Goal: Ask a question

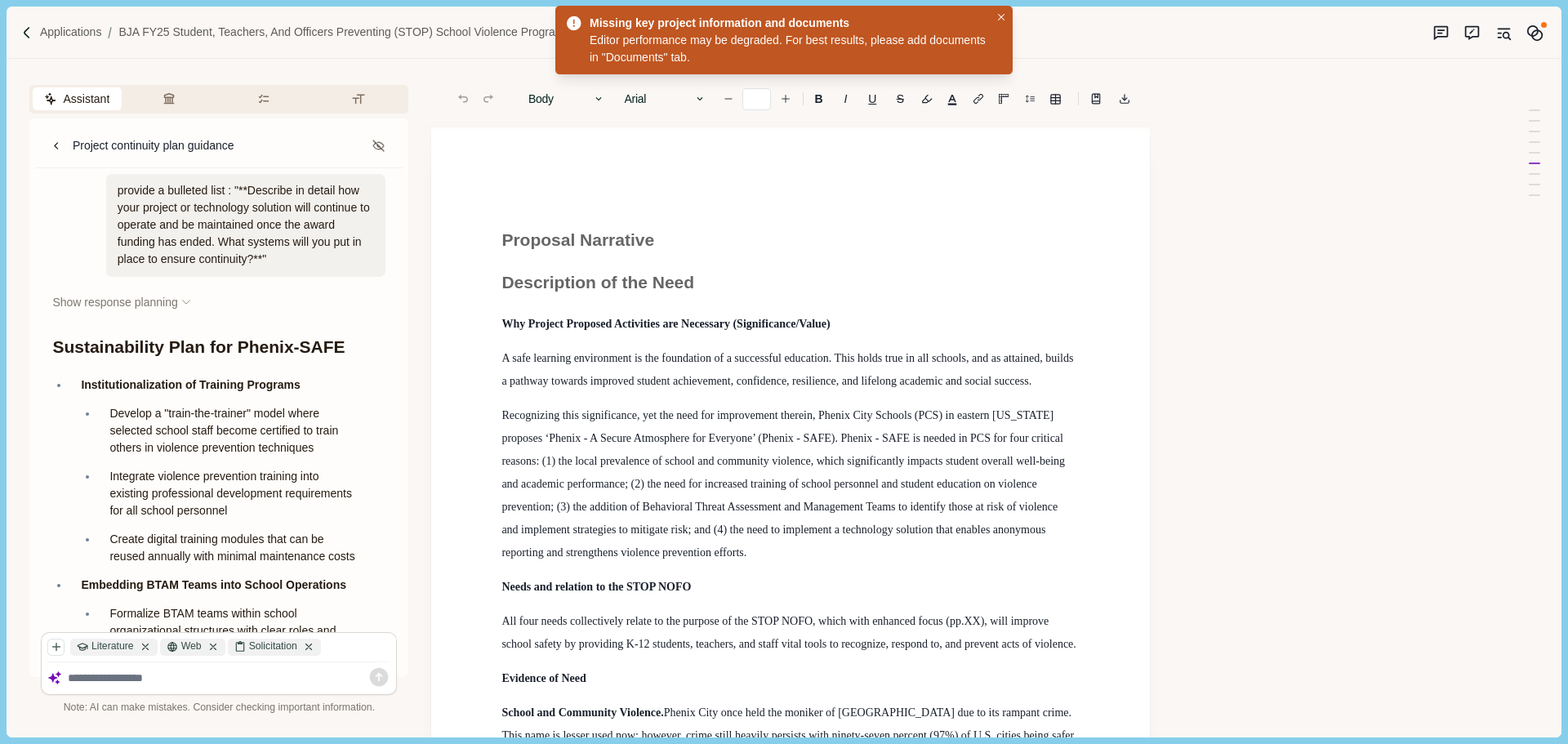
scroll to position [25096, 0]
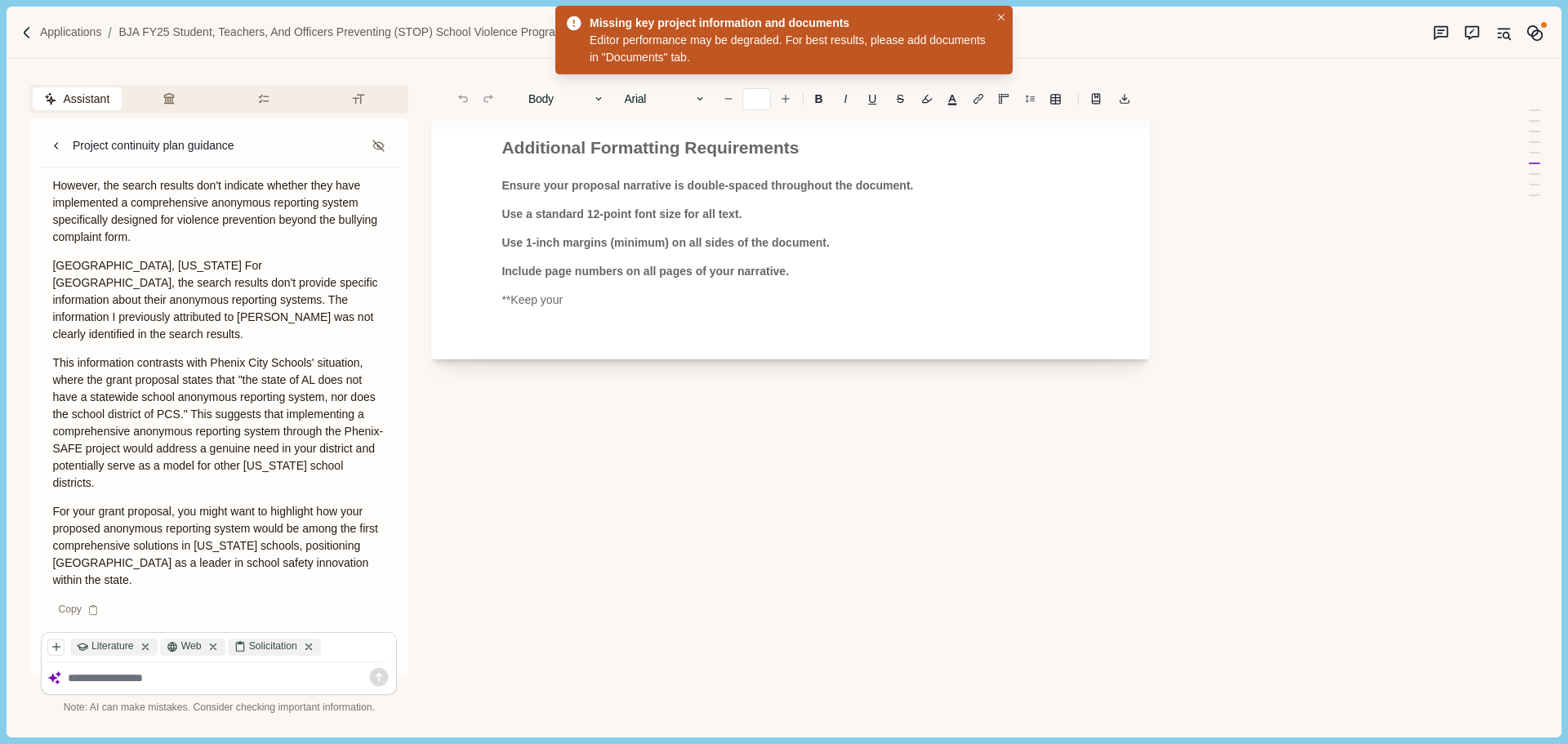
click at [104, 677] on textarea at bounding box center [229, 678] width 324 height 14
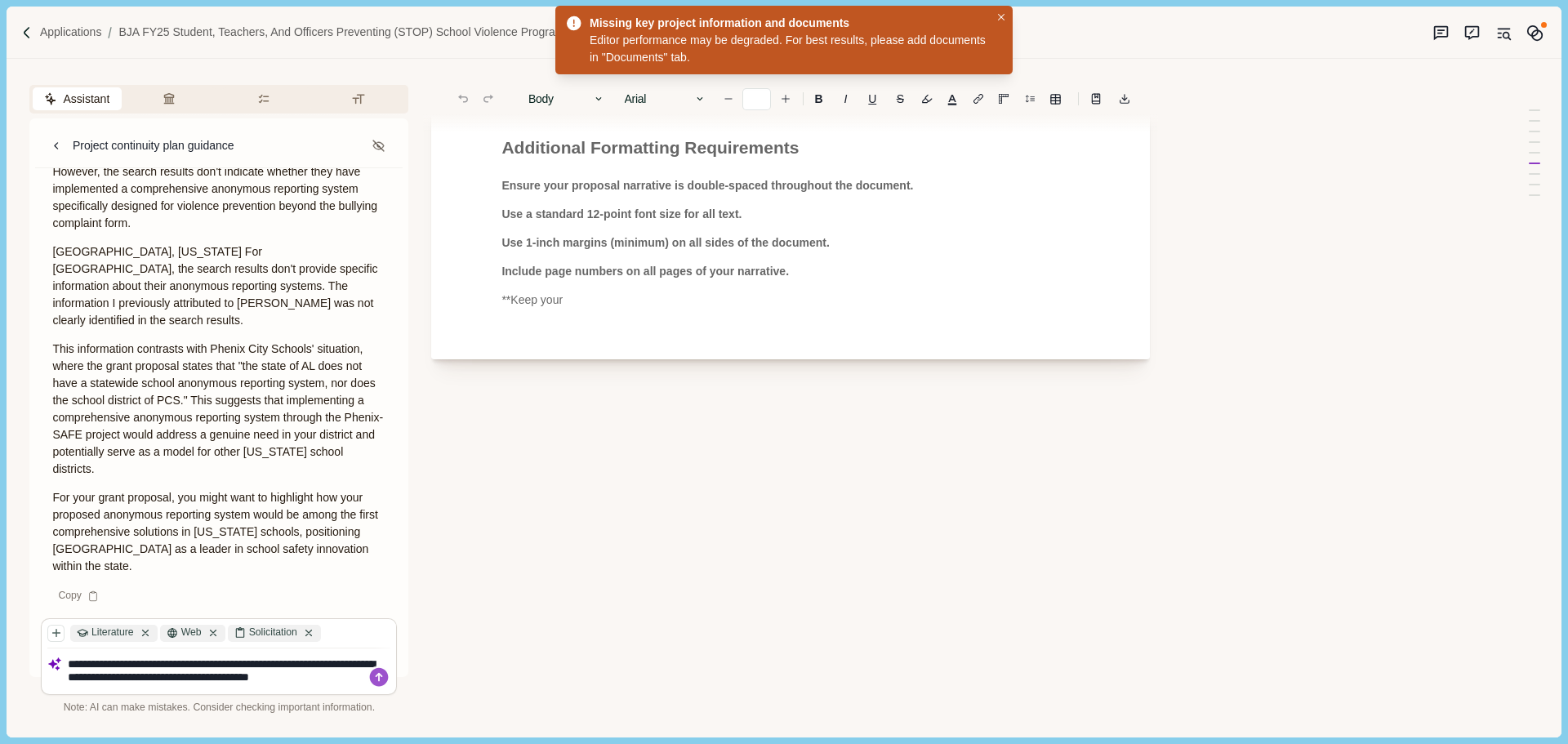
type textarea "**********"
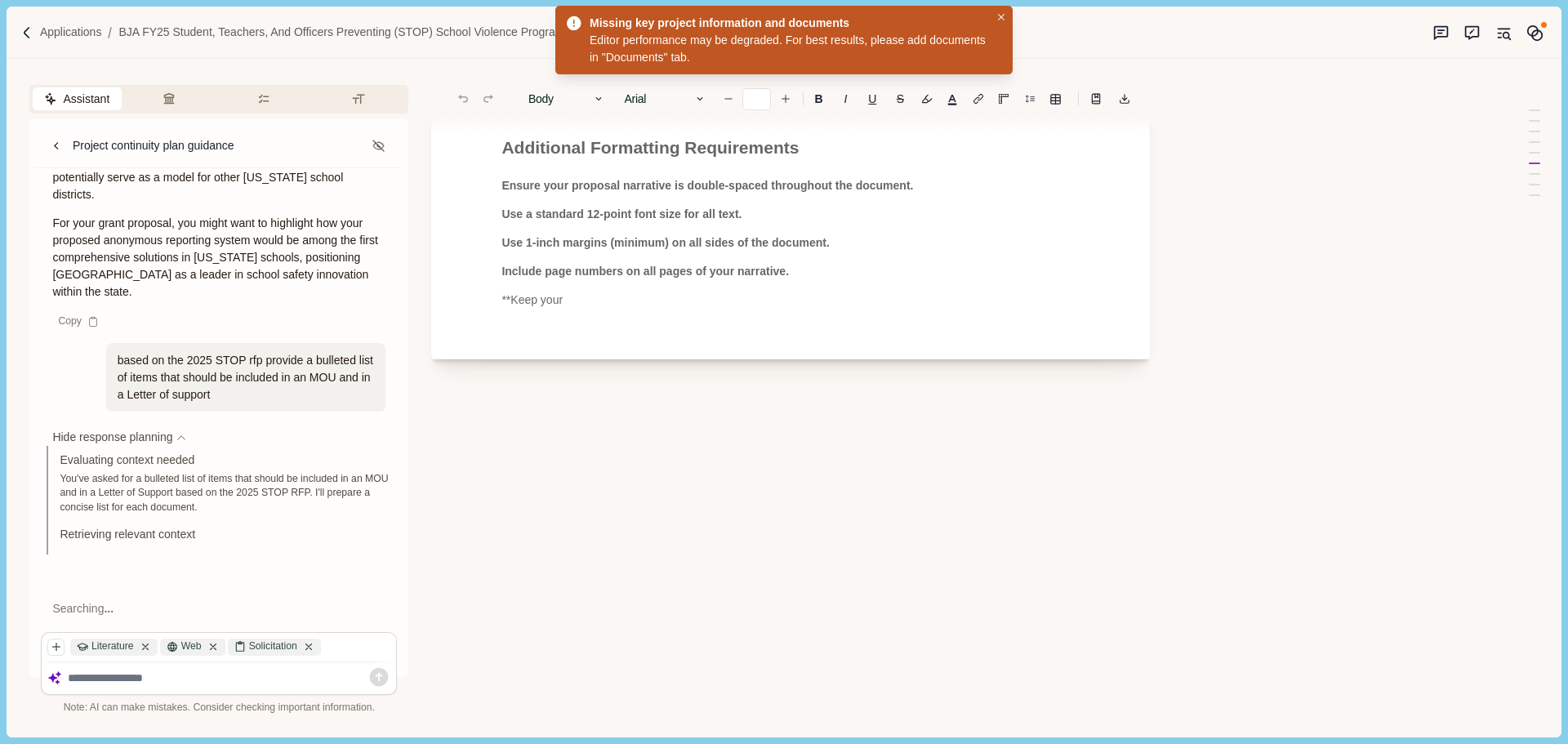
scroll to position [25385, 0]
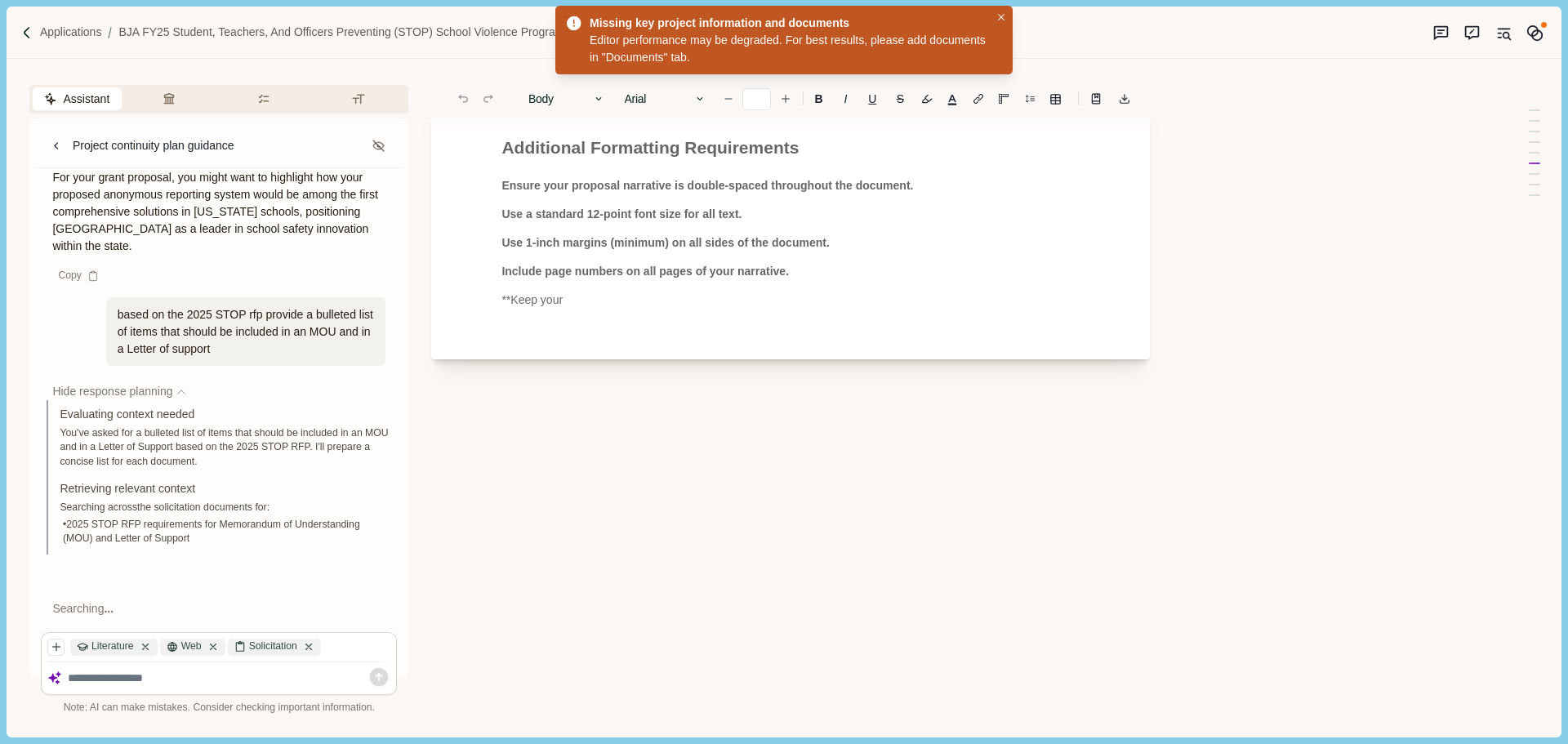
click at [50, 99] on icon "button" at bounding box center [50, 98] width 12 height 13
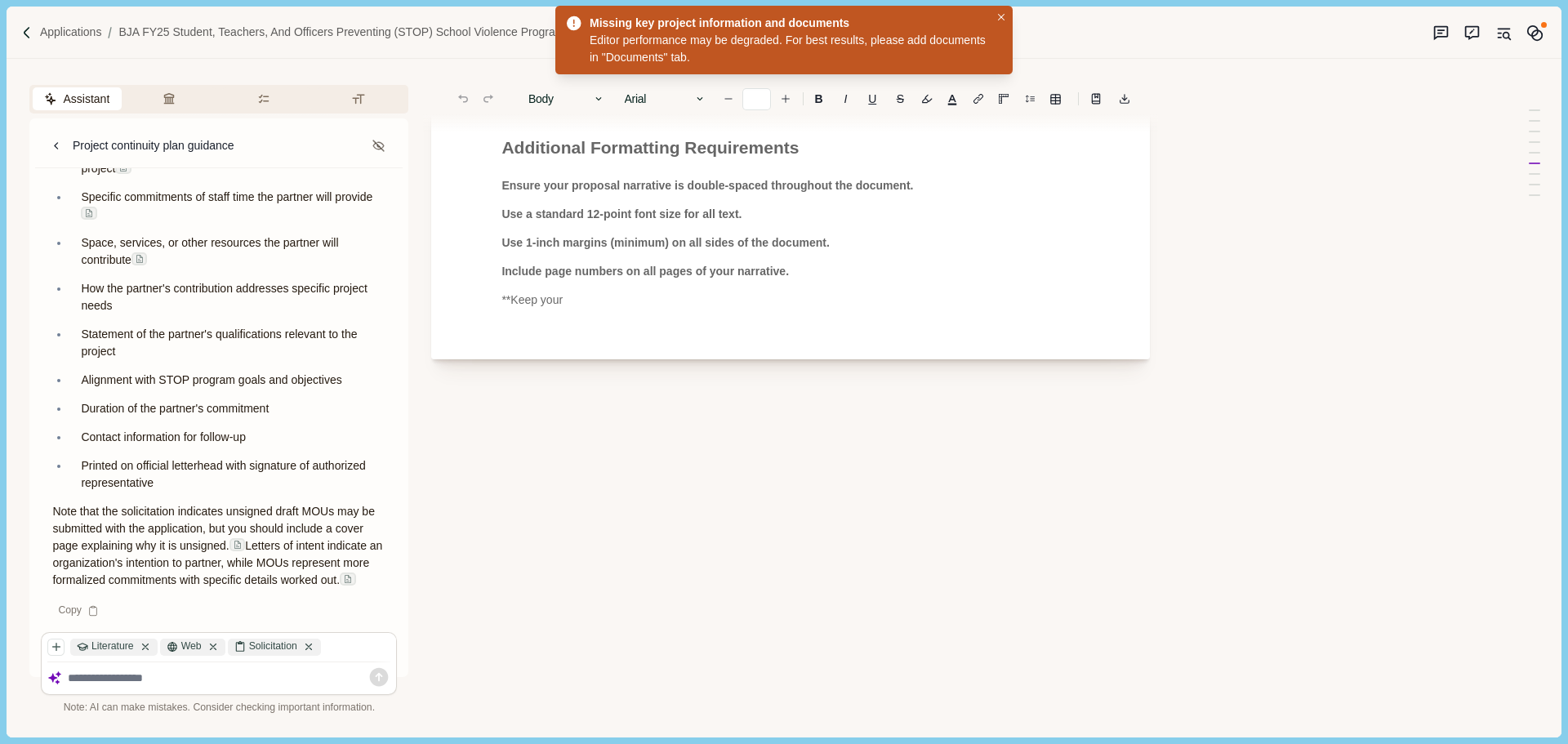
scroll to position [26306, 0]
click at [152, 679] on textarea at bounding box center [229, 678] width 324 height 14
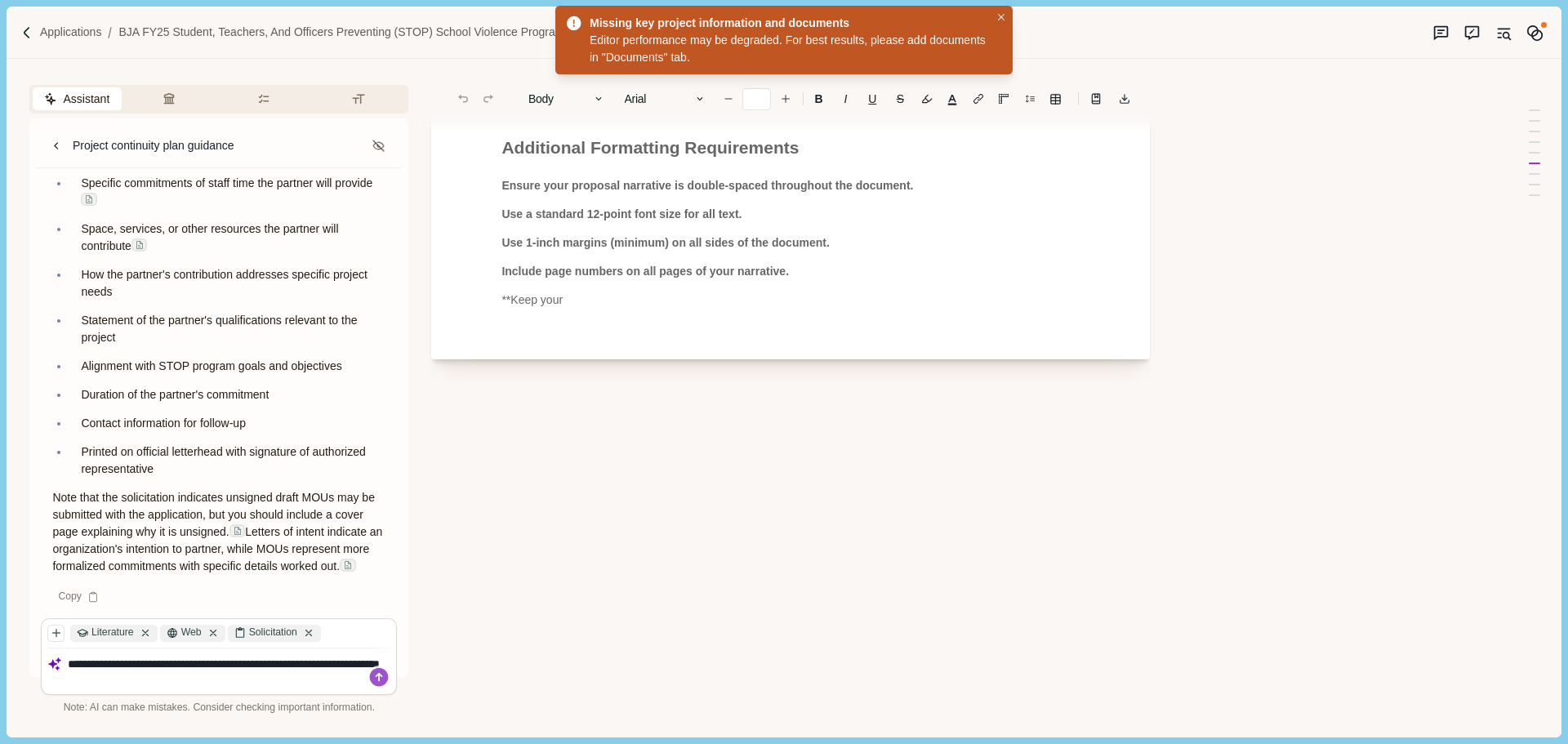
type textarea "**********"
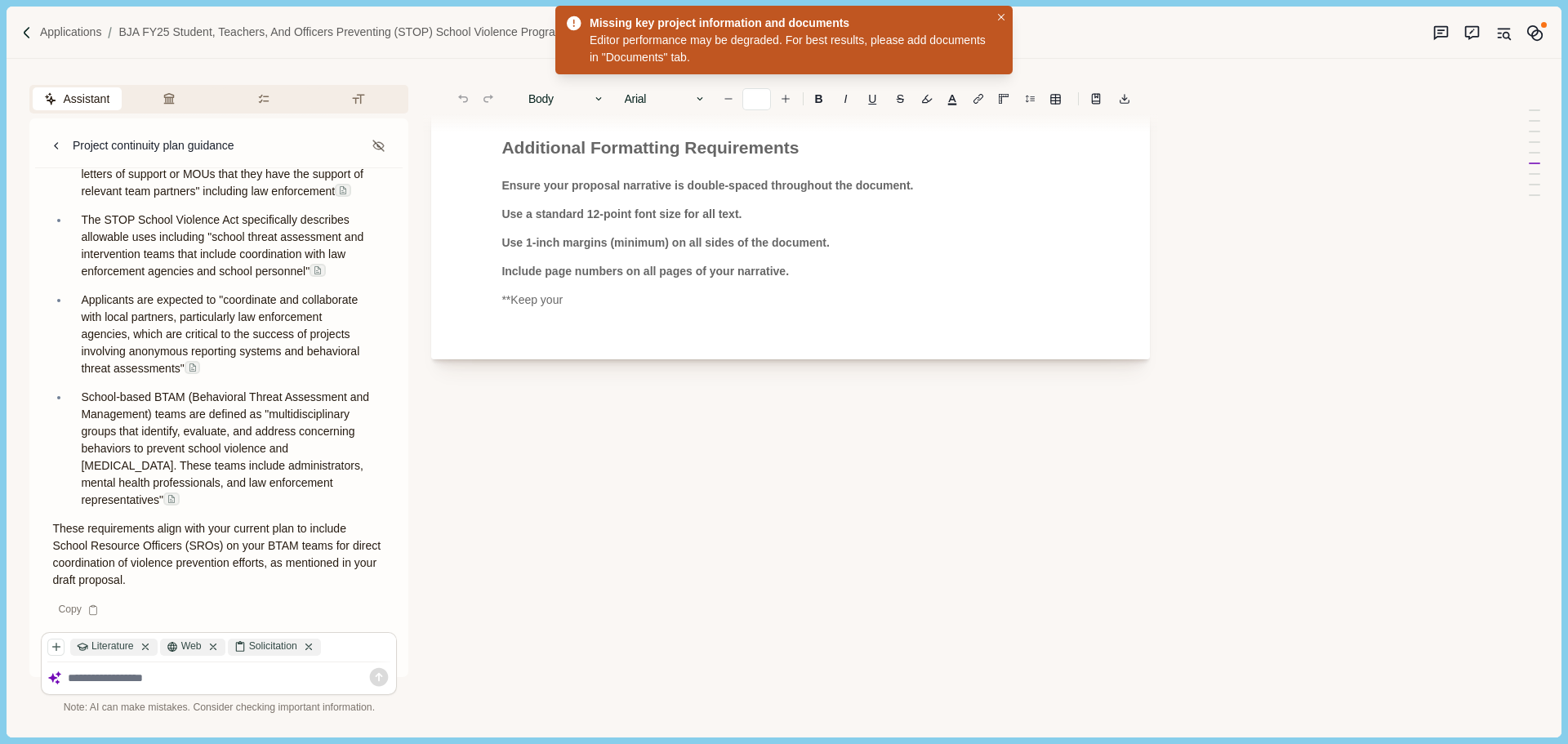
scroll to position [27143, 0]
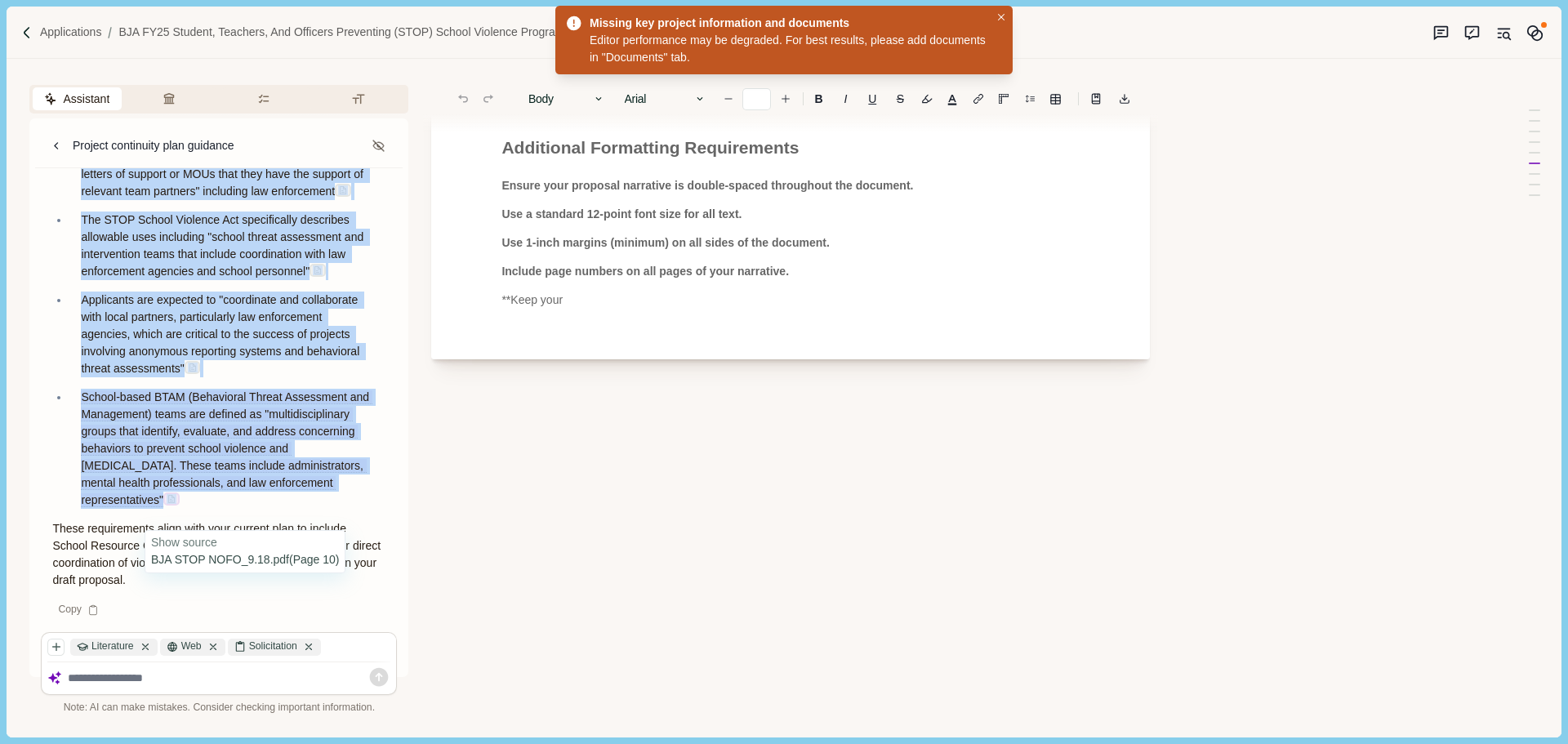
drag, startPoint x: 82, startPoint y: 372, endPoint x: 247, endPoint y: 499, distance: 208.2
click at [247, 499] on ul "The solicitation explicitly states that behavioral threat assessment teams "mus…" at bounding box center [213, 280] width 345 height 458
copy ul "The solicitation explicitly states that behavioral threat assessment teams "mus…"
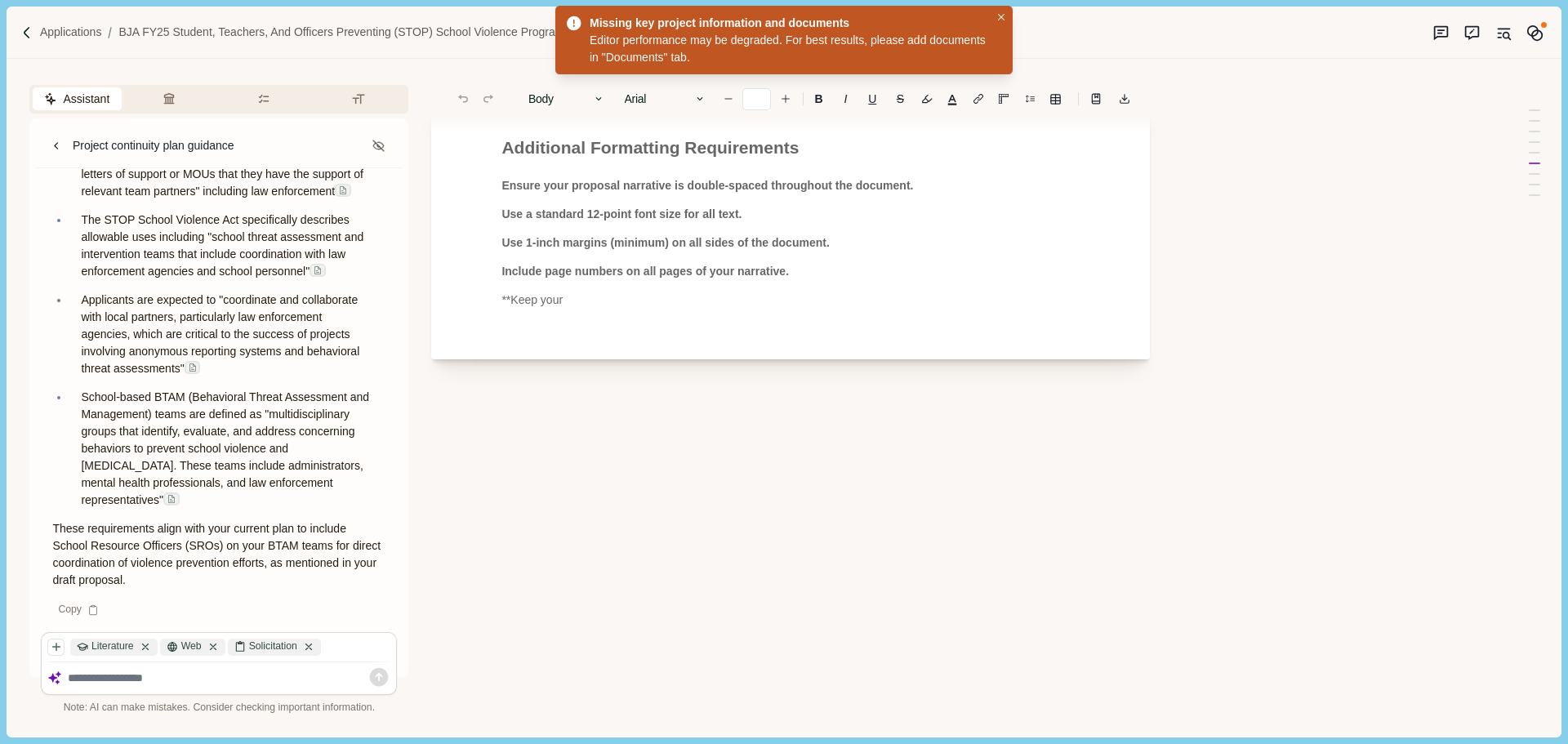
click at [130, 682] on textarea at bounding box center [229, 678] width 324 height 14
type textarea "**********"
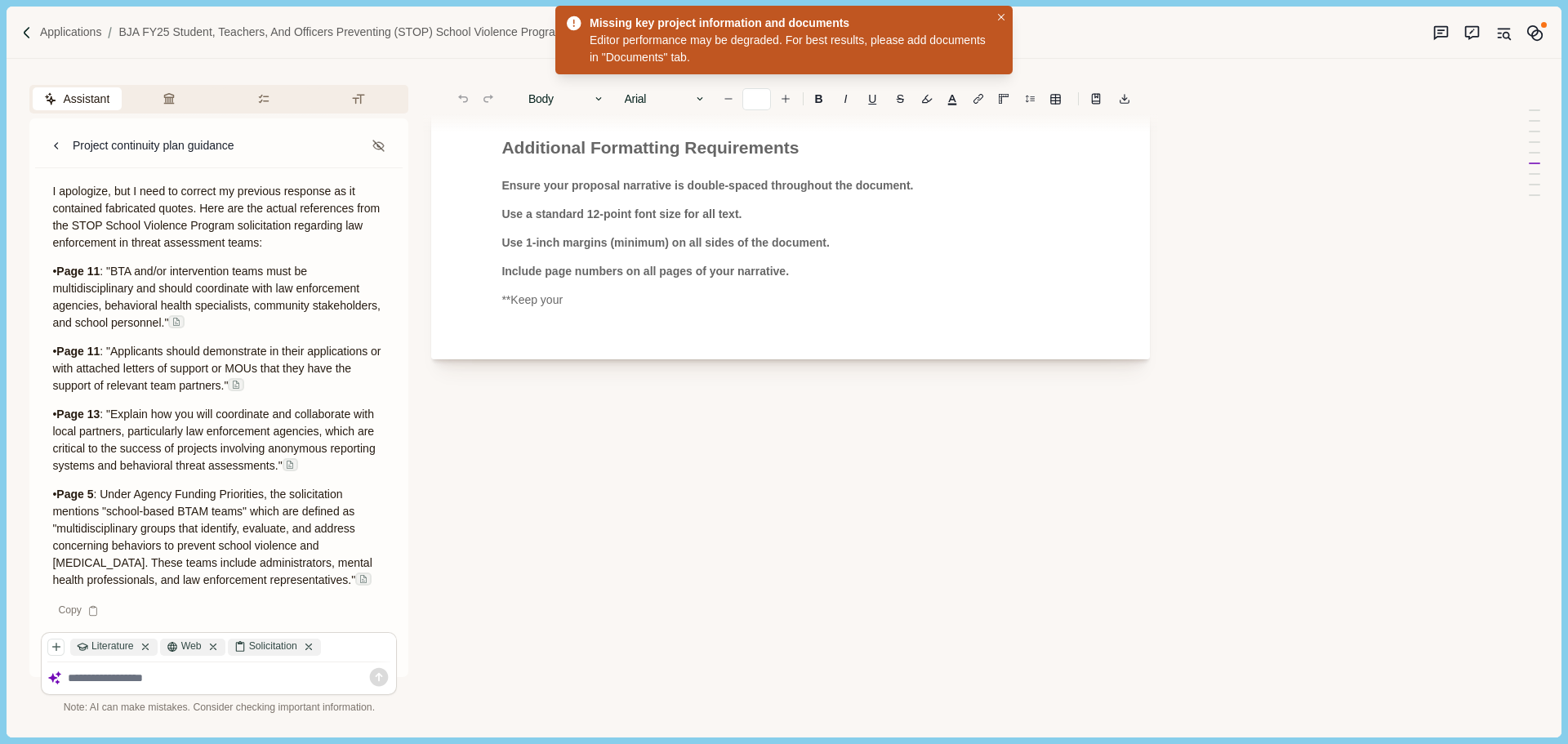
scroll to position [27631, 0]
click at [96, 682] on textarea at bounding box center [229, 678] width 324 height 14
type textarea "**********"
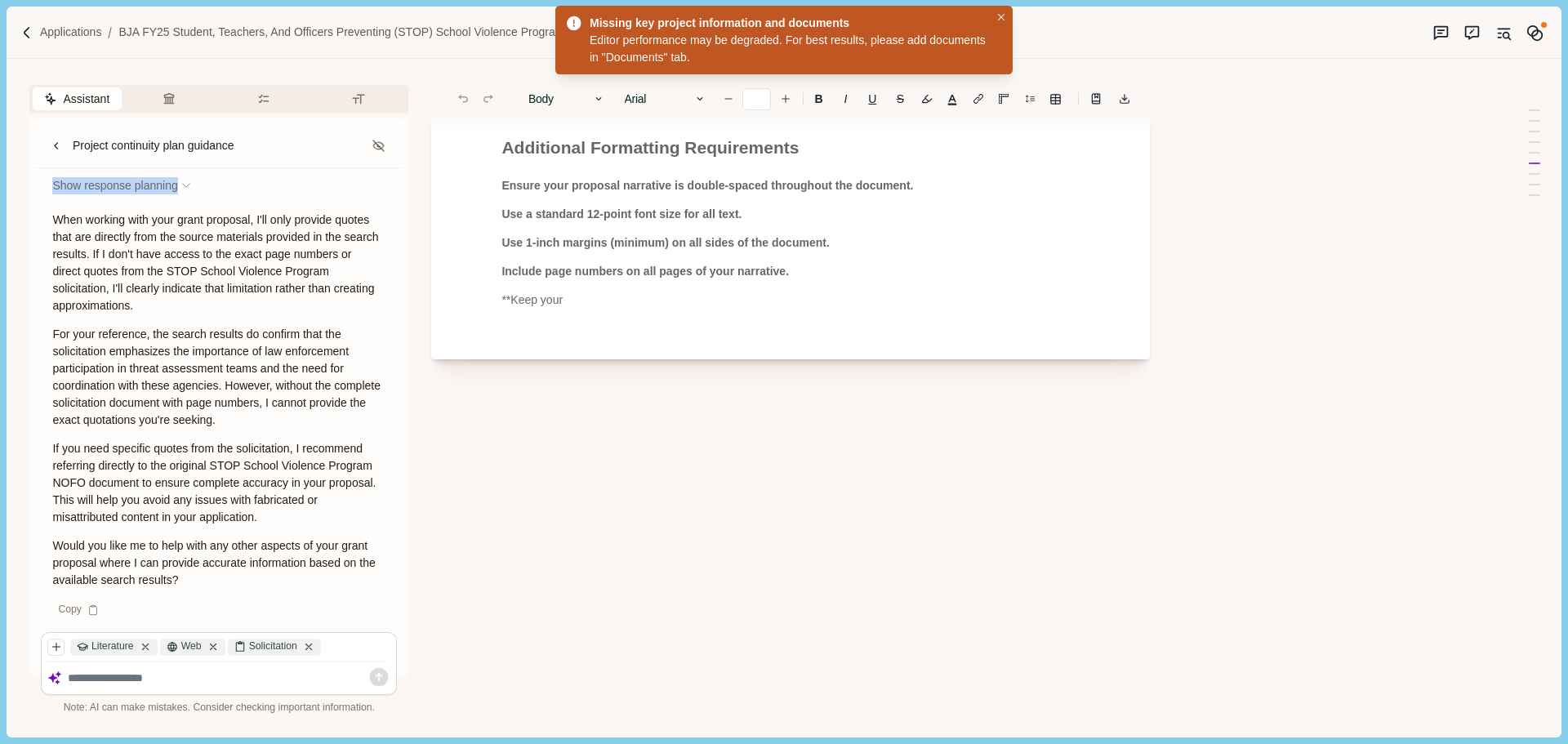
scroll to position [27909, 0]
drag, startPoint x: 112, startPoint y: 302, endPoint x: 269, endPoint y: 397, distance: 183.5
click at [212, 98] on div "Copy" at bounding box center [219, 87] width 356 height 20
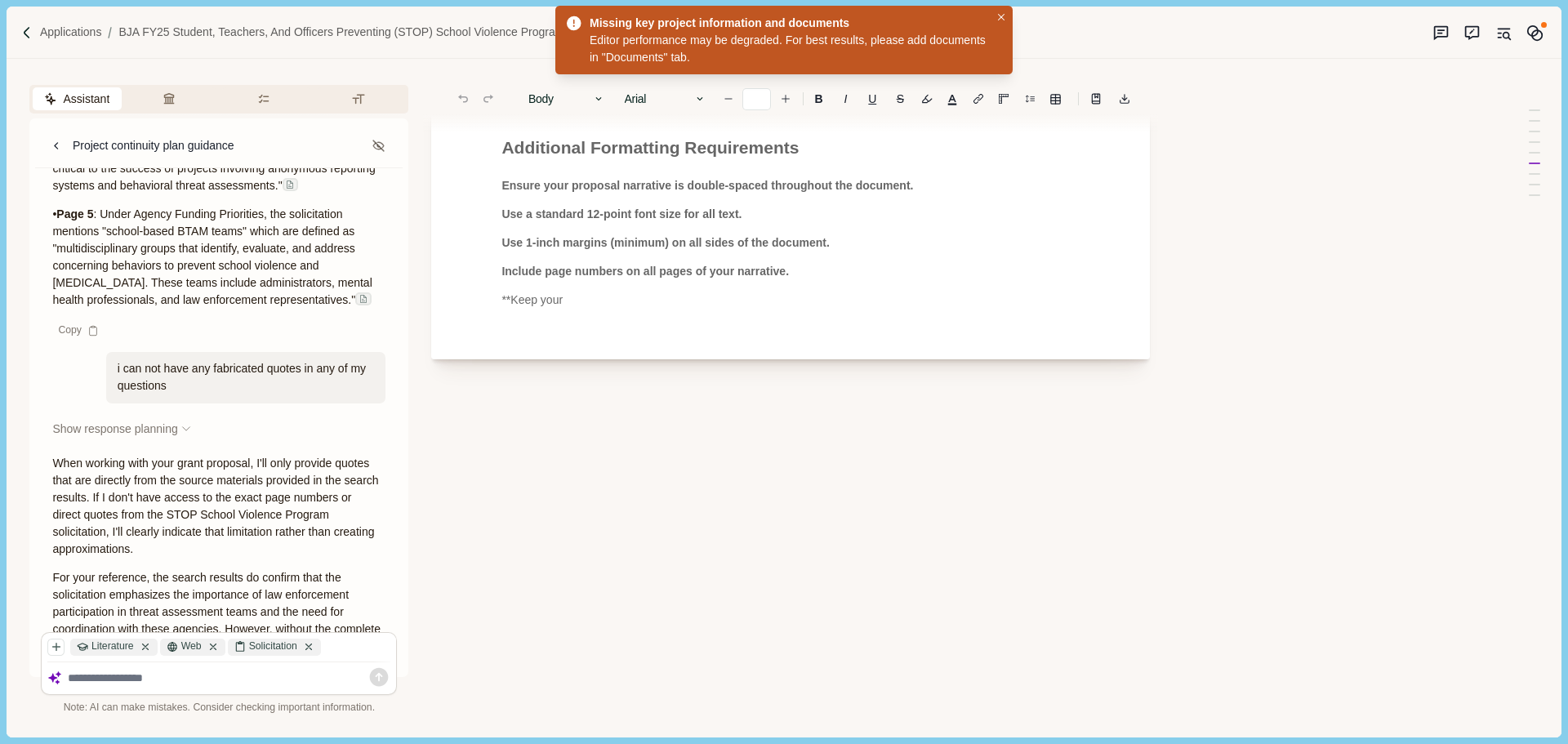
scroll to position [26684, 0]
